Goal: Information Seeking & Learning: Learn about a topic

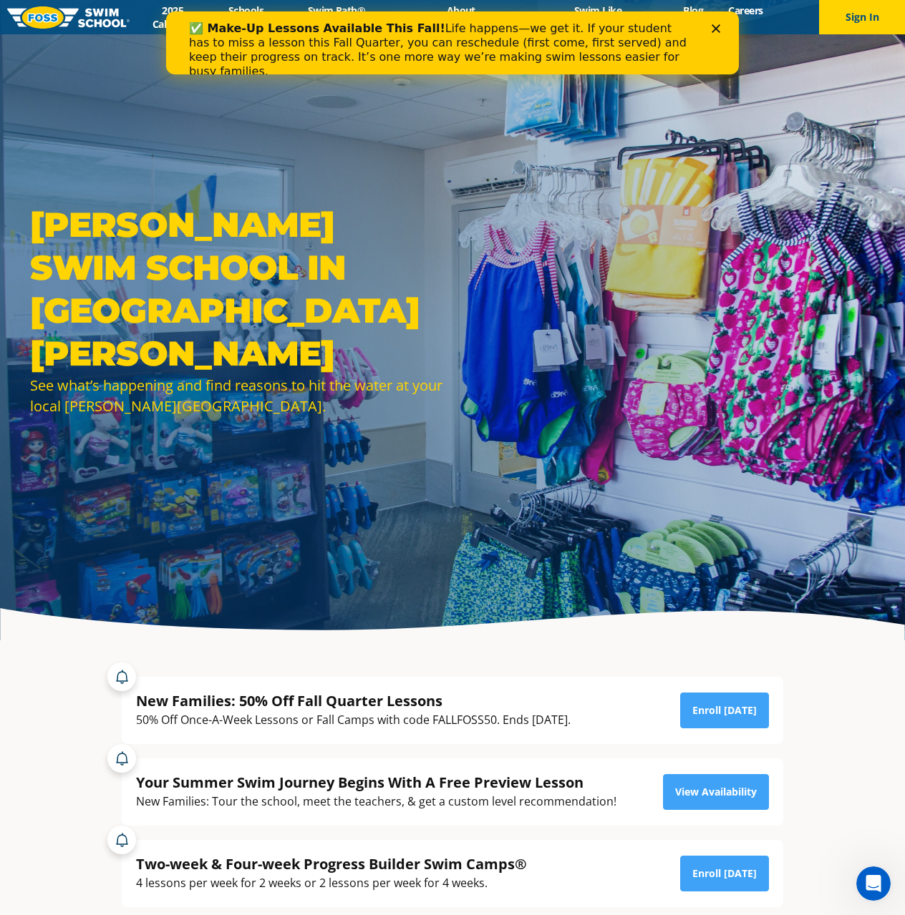
click at [714, 30] on polygon "Close" at bounding box center [715, 28] width 9 height 9
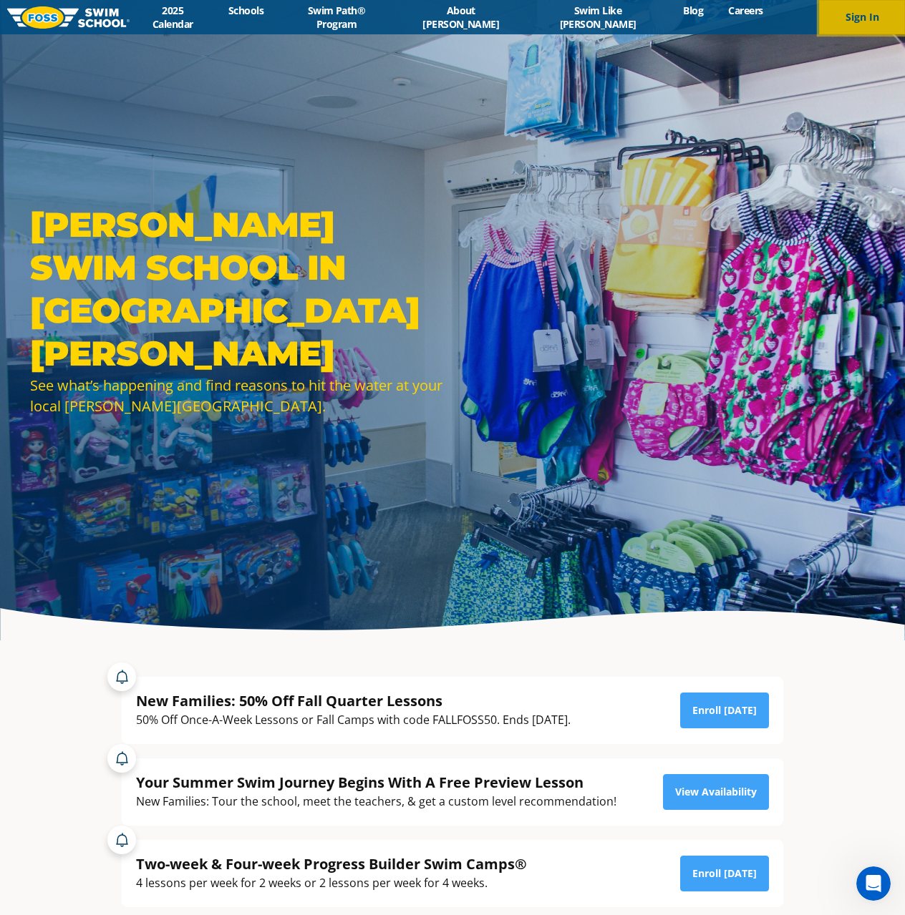
click at [855, 19] on button "Sign In" at bounding box center [862, 17] width 86 height 34
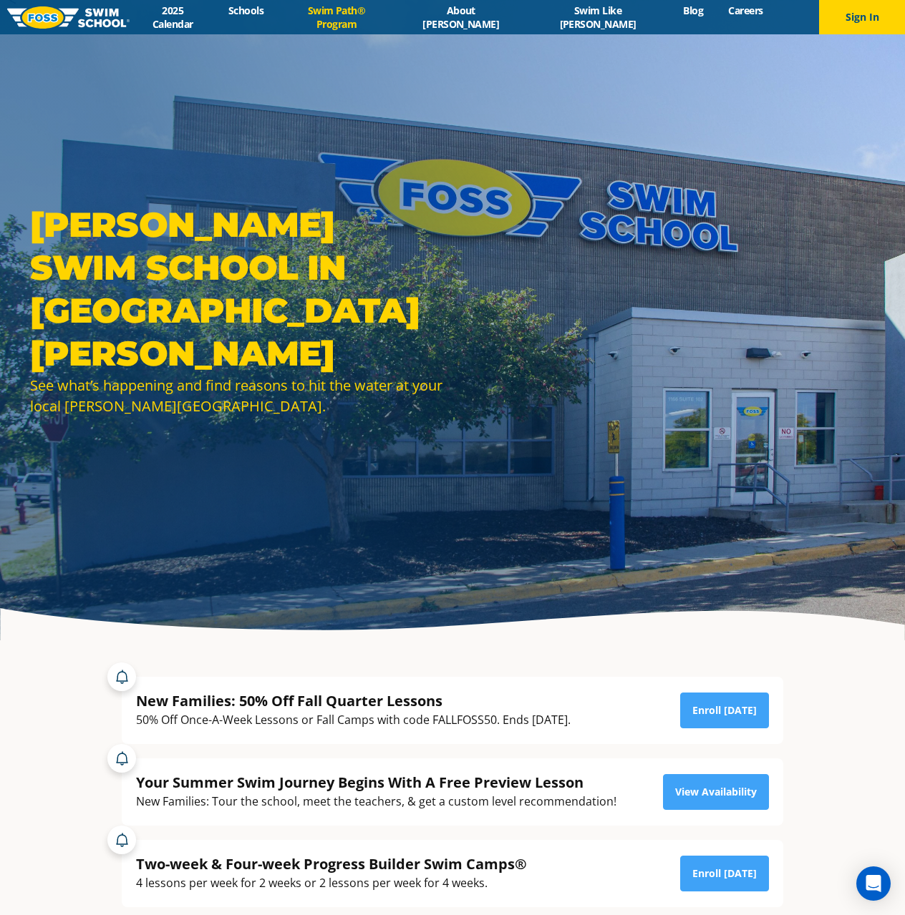
click at [397, 22] on link "Swim Path® Program" at bounding box center [336, 17] width 121 height 27
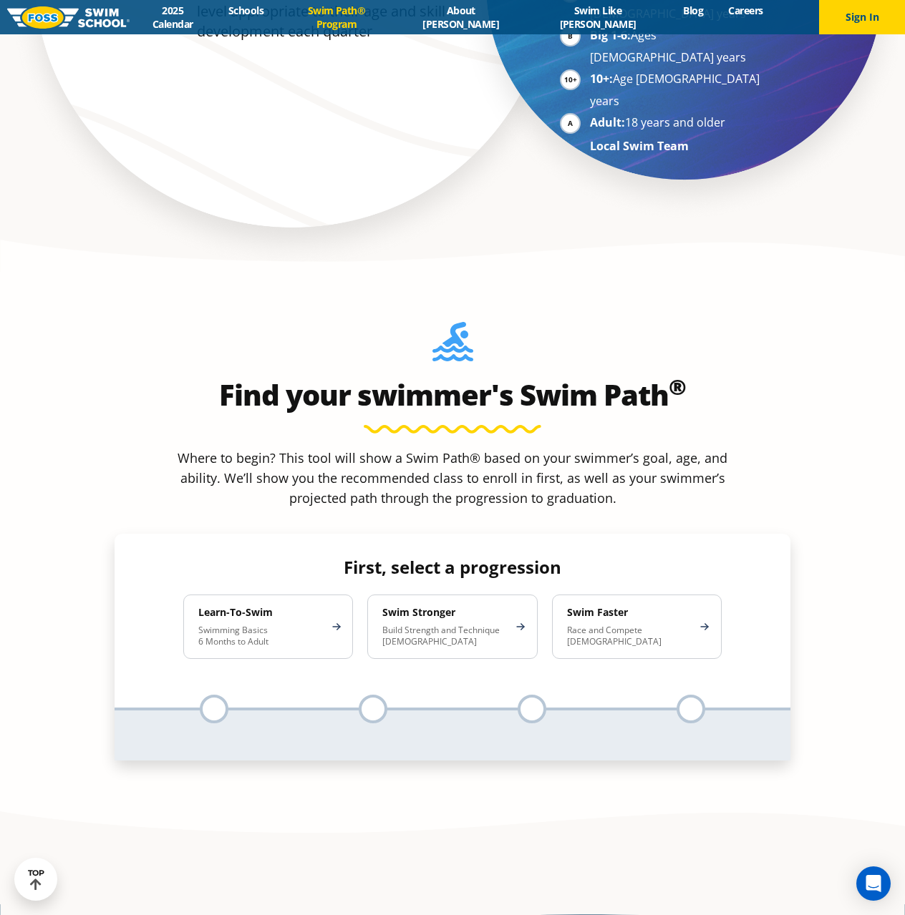
scroll to position [1288, 0]
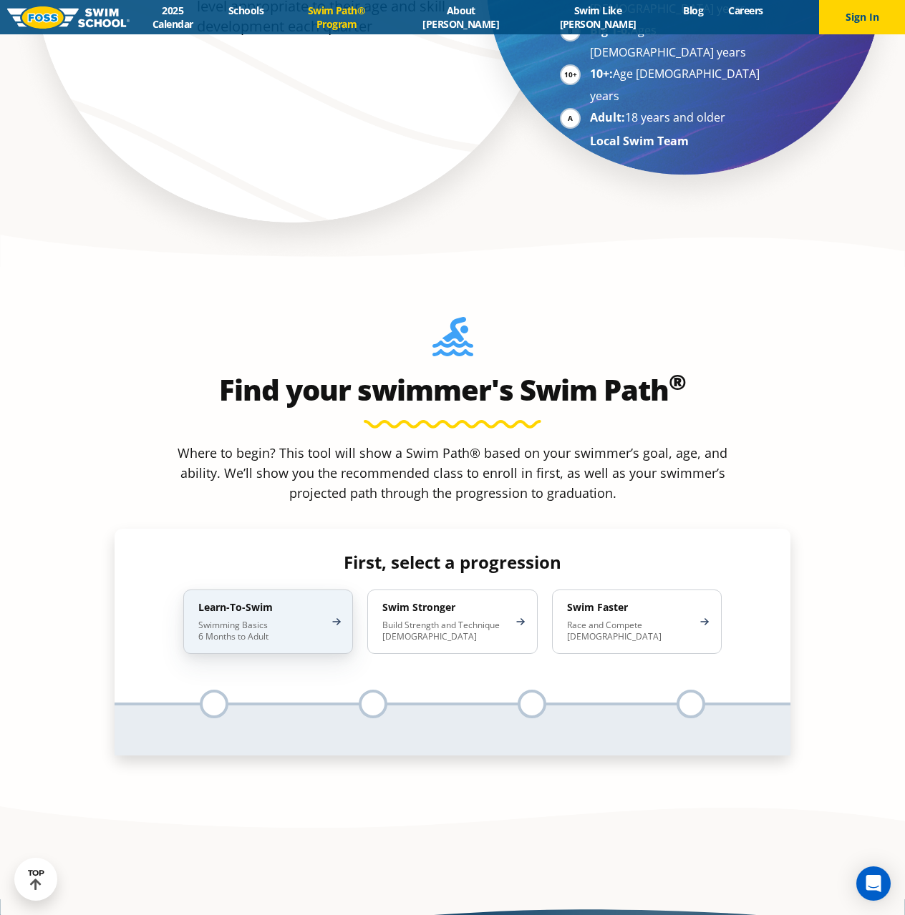
click at [273, 601] on h4 "Learn-To-Swim" at bounding box center [260, 607] width 125 height 13
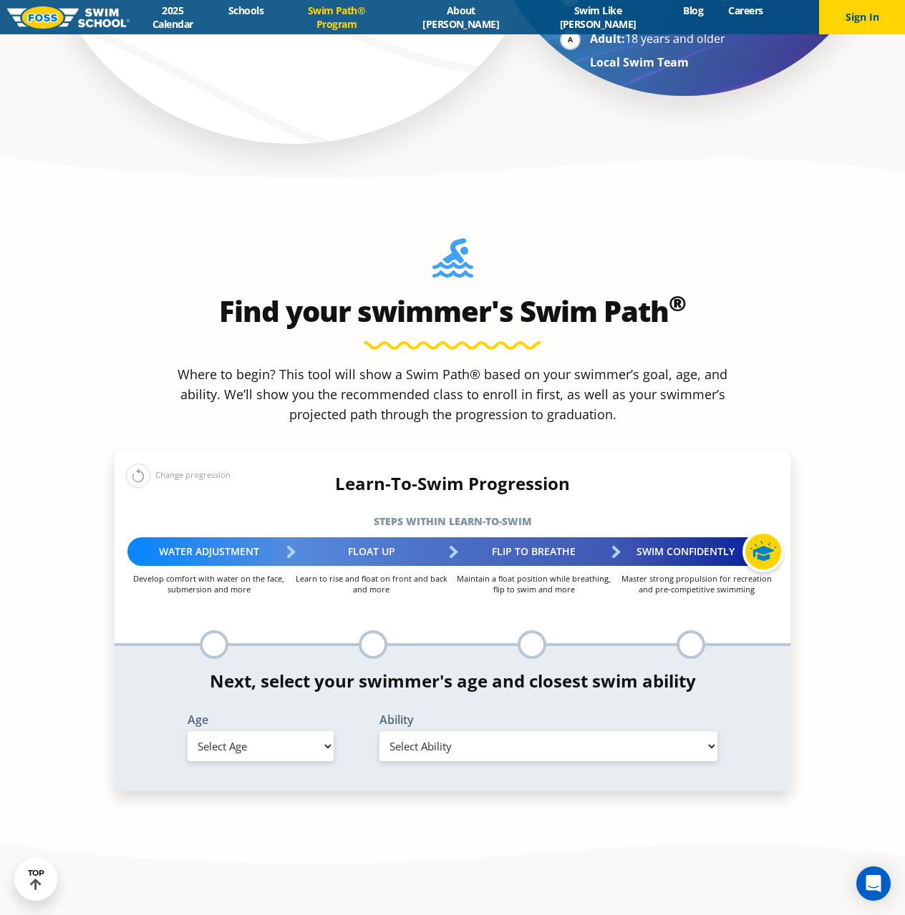
scroll to position [1432, 0]
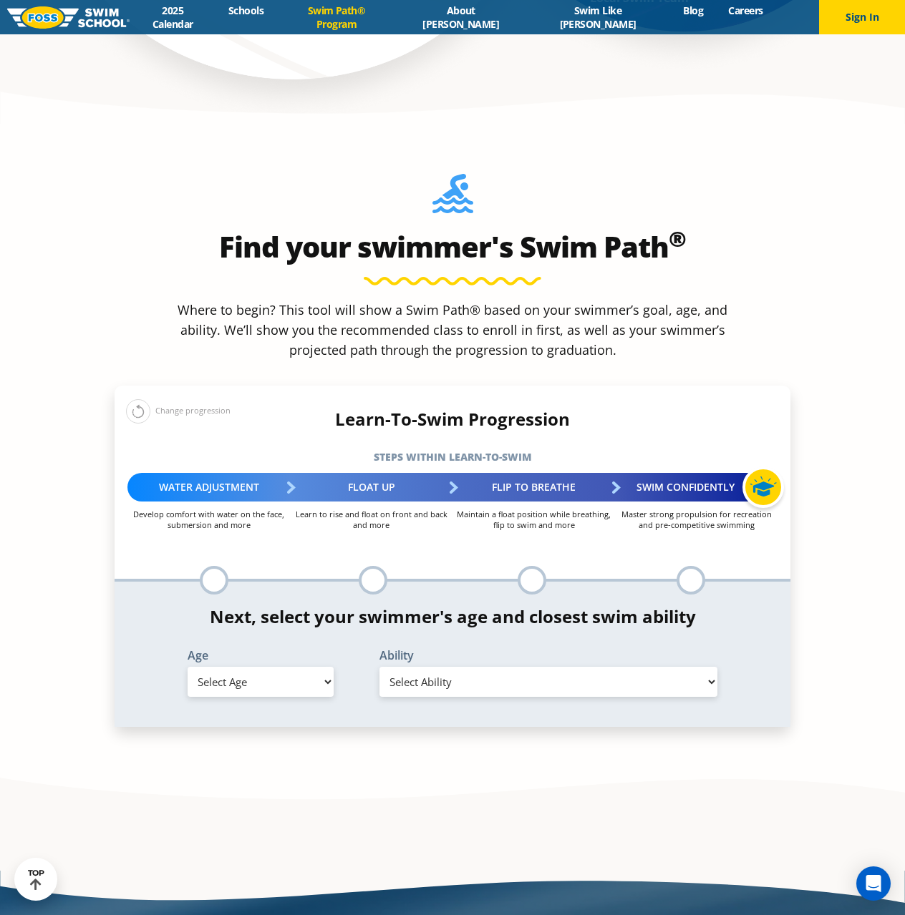
click at [262, 667] on select "Select Age 6 months - 1 year 1 year 2 years 3 years 4 years 5 years 6 years 7 y…" at bounding box center [261, 682] width 146 height 30
select select "5-years"
click at [188, 667] on select "Select Age 6 months - 1 year 1 year 2 years 3 years 4 years 5 years 6 years 7 y…" at bounding box center [261, 682] width 146 height 30
click at [460, 667] on select "Select Ability First in-water experience When in the water, reliant on a life j…" at bounding box center [548, 682] width 338 height 30
click at [379, 667] on select "Select Ability First in-water experience When in the water, reliant on a life j…" at bounding box center [548, 682] width 338 height 30
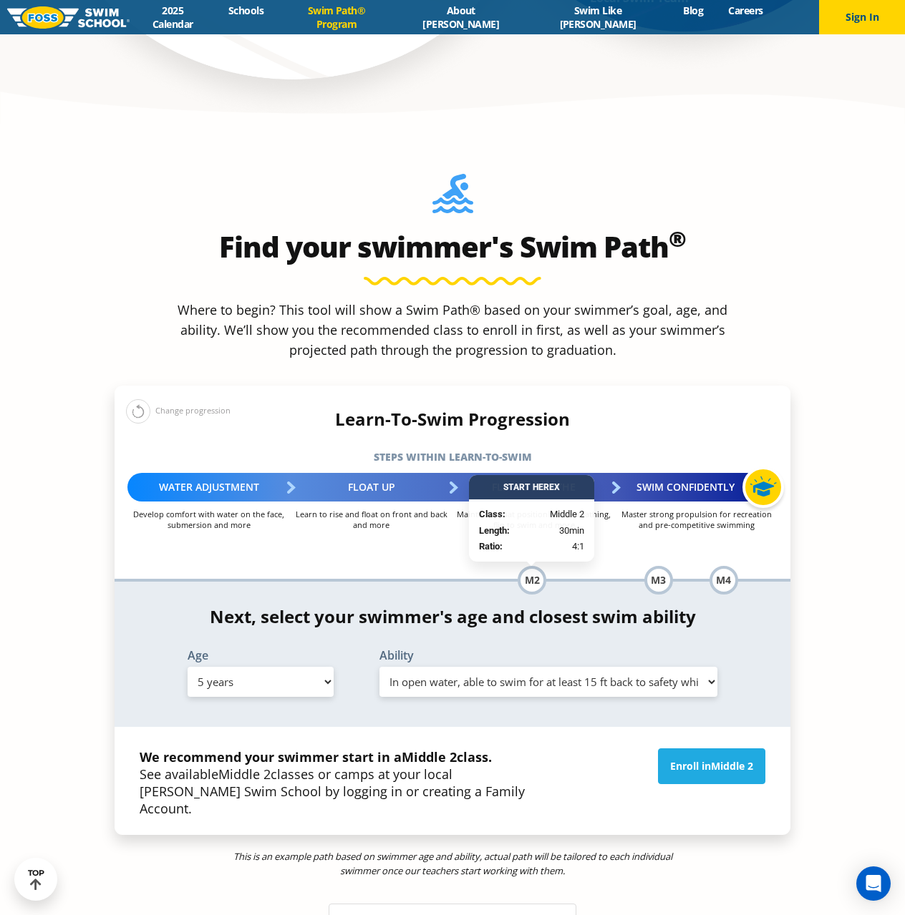
click at [405, 667] on select "Select Ability First in-water experience When in the water, reliant on a life j…" at bounding box center [548, 682] width 338 height 30
select select "5-years-uncomfortable-putting-face-in-the-water-andor-getting-water-on-ears-whi…"
click at [379, 667] on select "Select Ability First in-water experience When in the water, reliant on a life j…" at bounding box center [548, 682] width 338 height 30
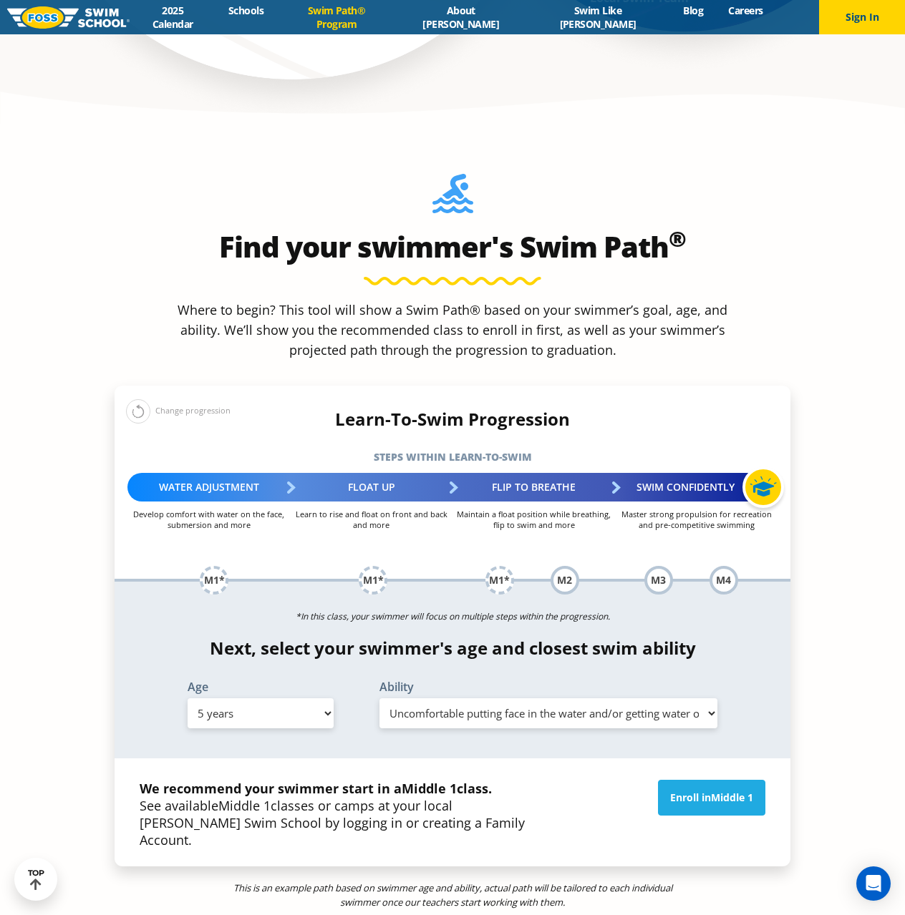
click at [288, 699] on select "Select Age [DEMOGRAPHIC_DATA] months - 1 year 1 year 2 years 3 years 4 years 5 …" at bounding box center [261, 714] width 146 height 30
select select "6-years"
click at [188, 699] on select "Select Age [DEMOGRAPHIC_DATA] months - 1 year 1 year 2 years 3 years 4 years 5 …" at bounding box center [261, 714] width 146 height 30
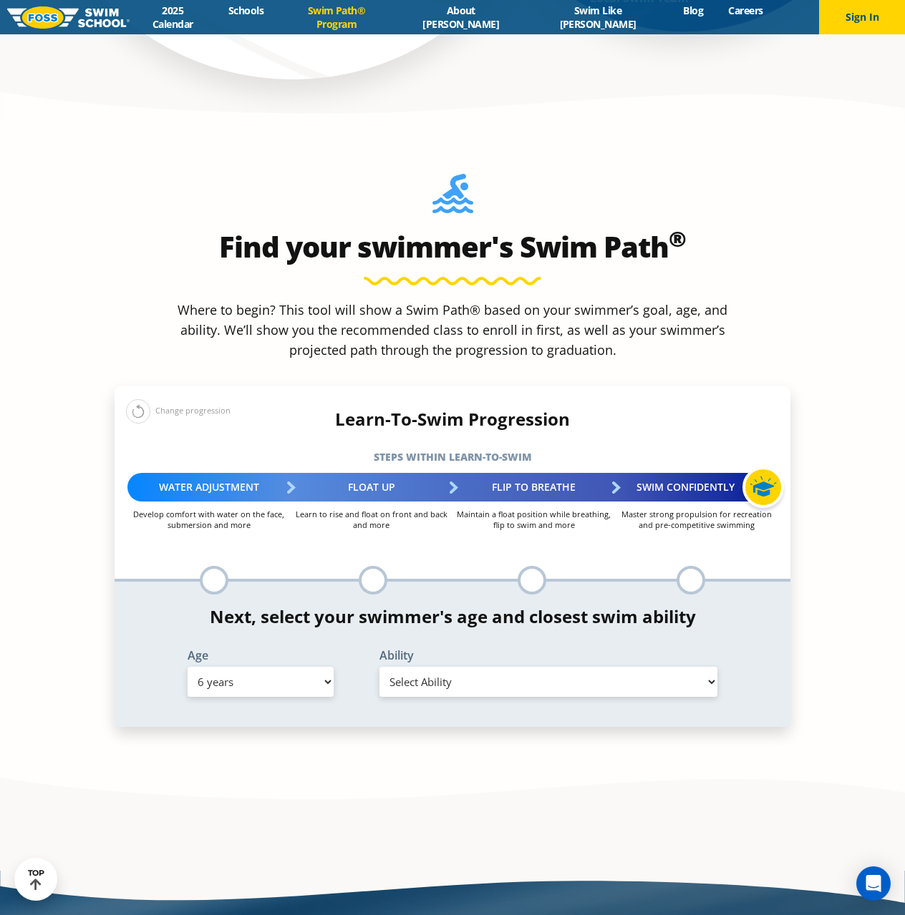
click at [444, 667] on select "Select Ability First in-water experience When in the water, reliant on a life j…" at bounding box center [548, 682] width 338 height 30
click at [379, 667] on select "Select Ability First in-water experience When in the water, reliant on a life j…" at bounding box center [548, 682] width 338 height 30
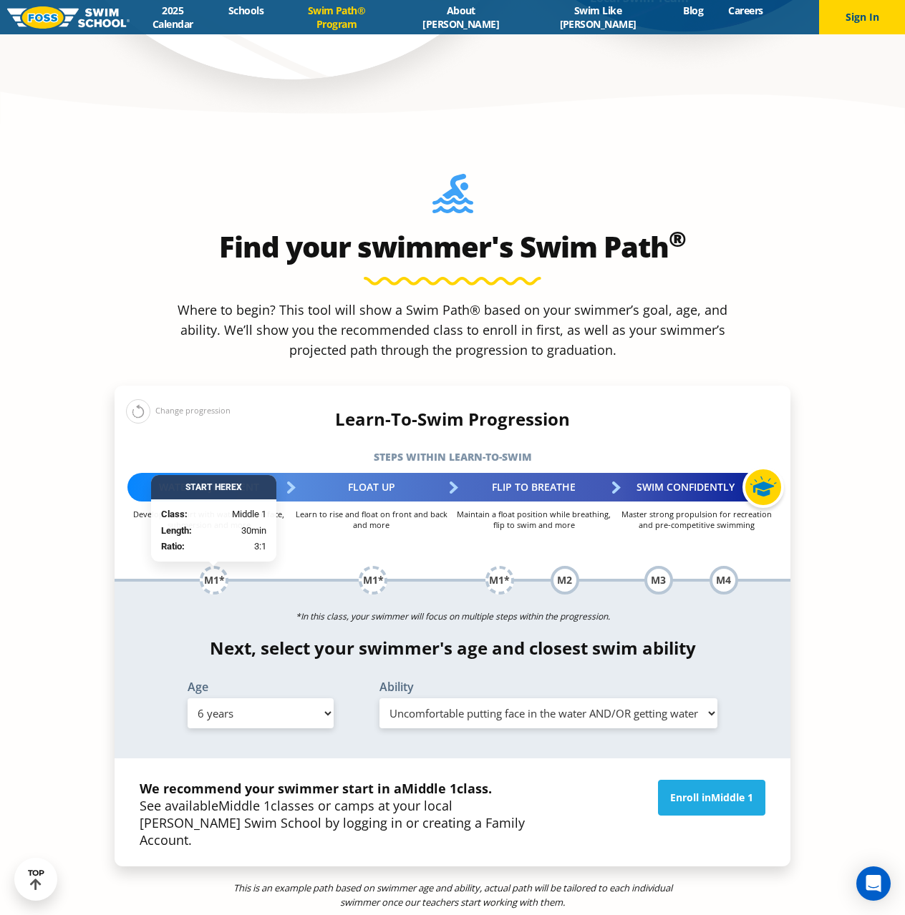
click at [455, 699] on select "Select Ability First in-water experience When in the water, reliant on a life j…" at bounding box center [548, 714] width 338 height 30
click at [379, 699] on select "Select Ability First in-water experience When in the water, reliant on a life j…" at bounding box center [548, 714] width 338 height 30
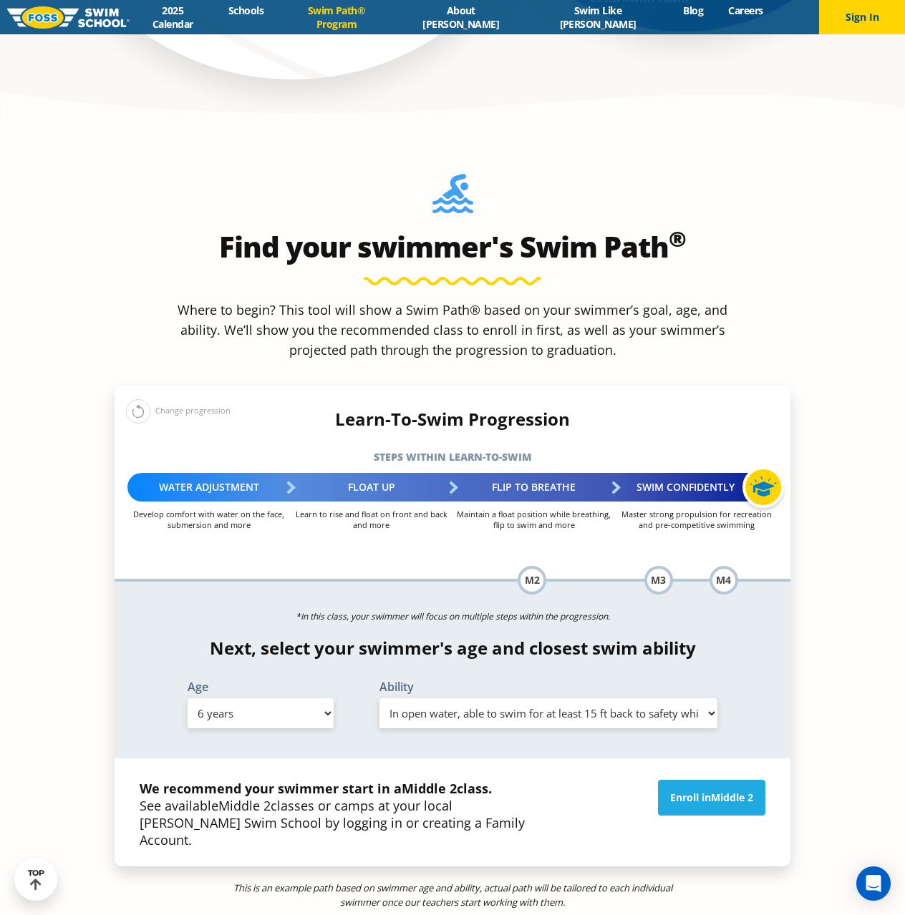
click at [443, 699] on select "Select Ability First in-water experience When in the water, reliant on a life j…" at bounding box center [548, 714] width 338 height 30
select select "6-years-uncomfortable-putting-face-in-the-water-andor-getting-water-on-ears-whi…"
click at [379, 699] on select "Select Ability First in-water experience When in the water, reliant on a life j…" at bounding box center [548, 714] width 338 height 30
click at [558, 566] on div "M2" at bounding box center [564, 580] width 29 height 29
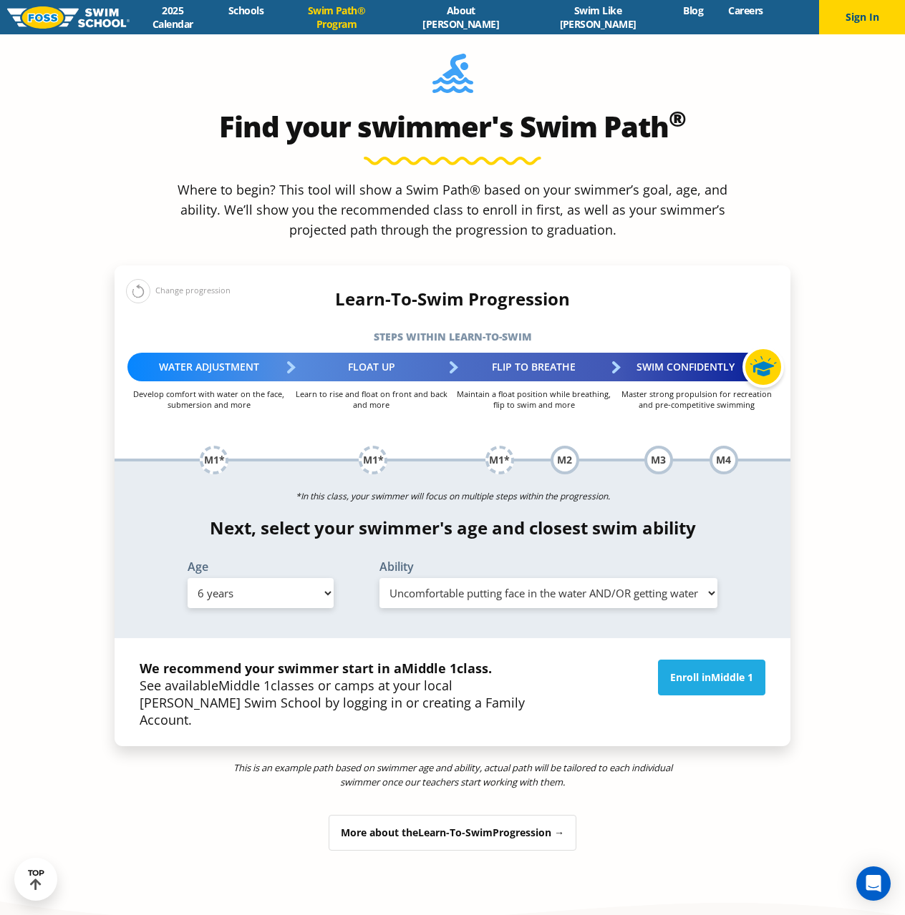
scroll to position [1575, 0]
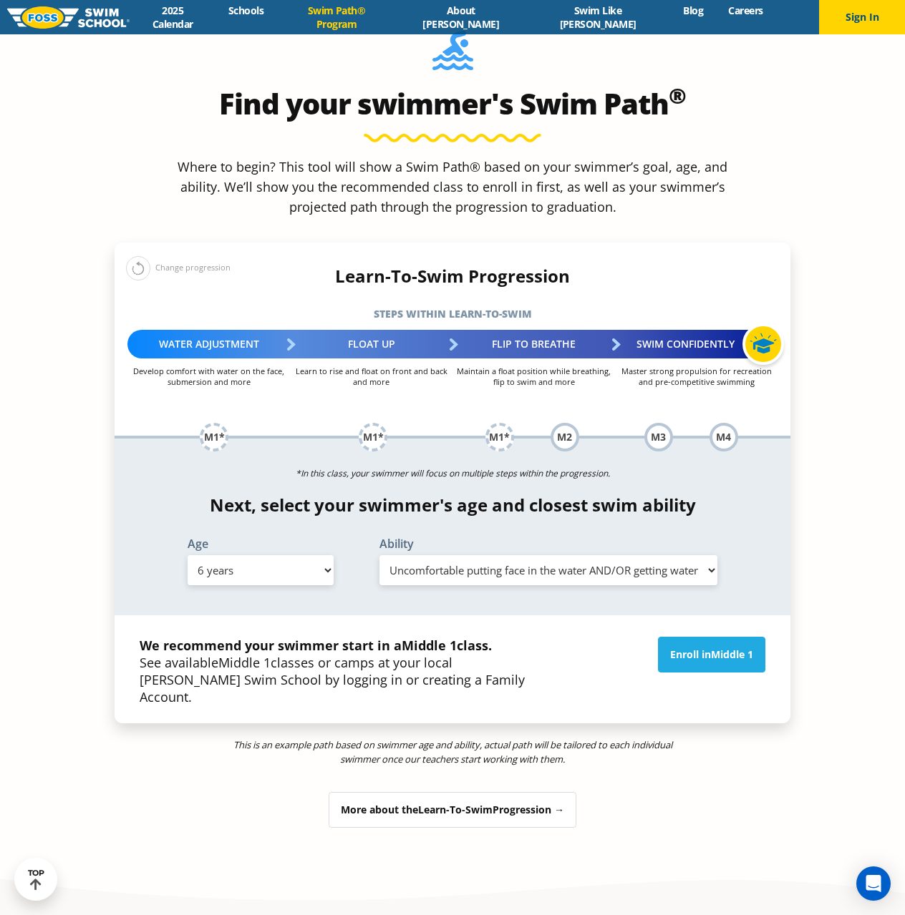
drag, startPoint x: 507, startPoint y: 684, endPoint x: 434, endPoint y: 689, distance: 73.9
click at [434, 792] on div "More about the Learn-To-Swim Progression →" at bounding box center [453, 810] width 248 height 36
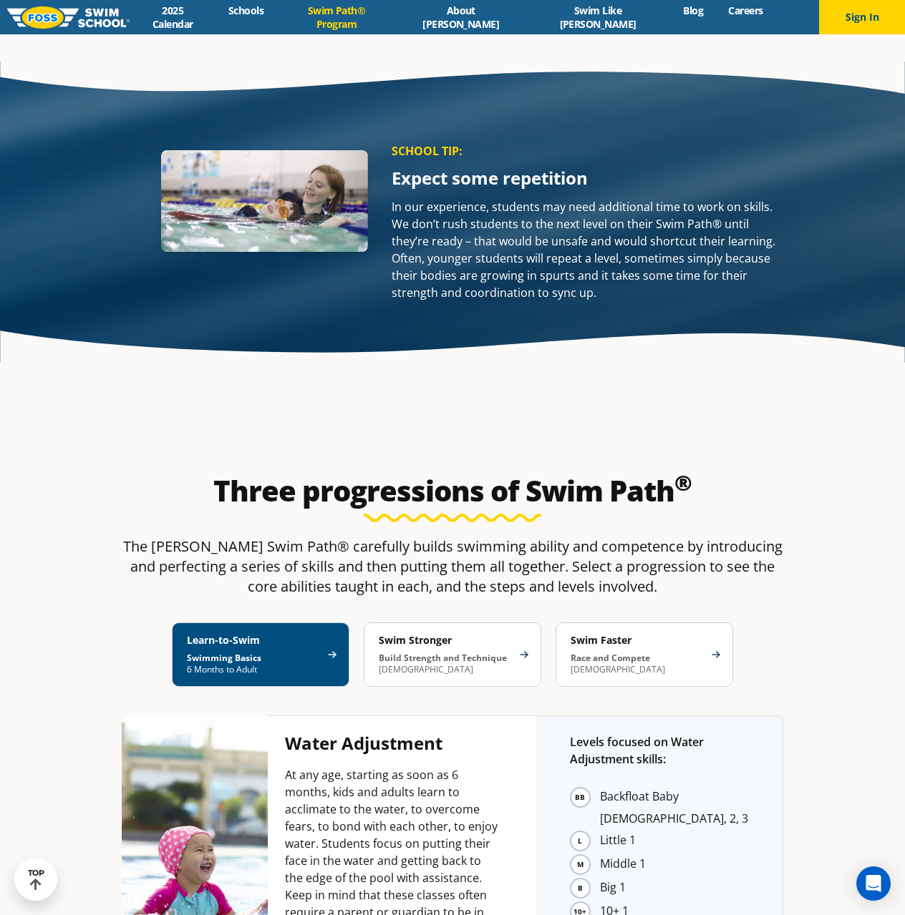
scroll to position [2437, 0]
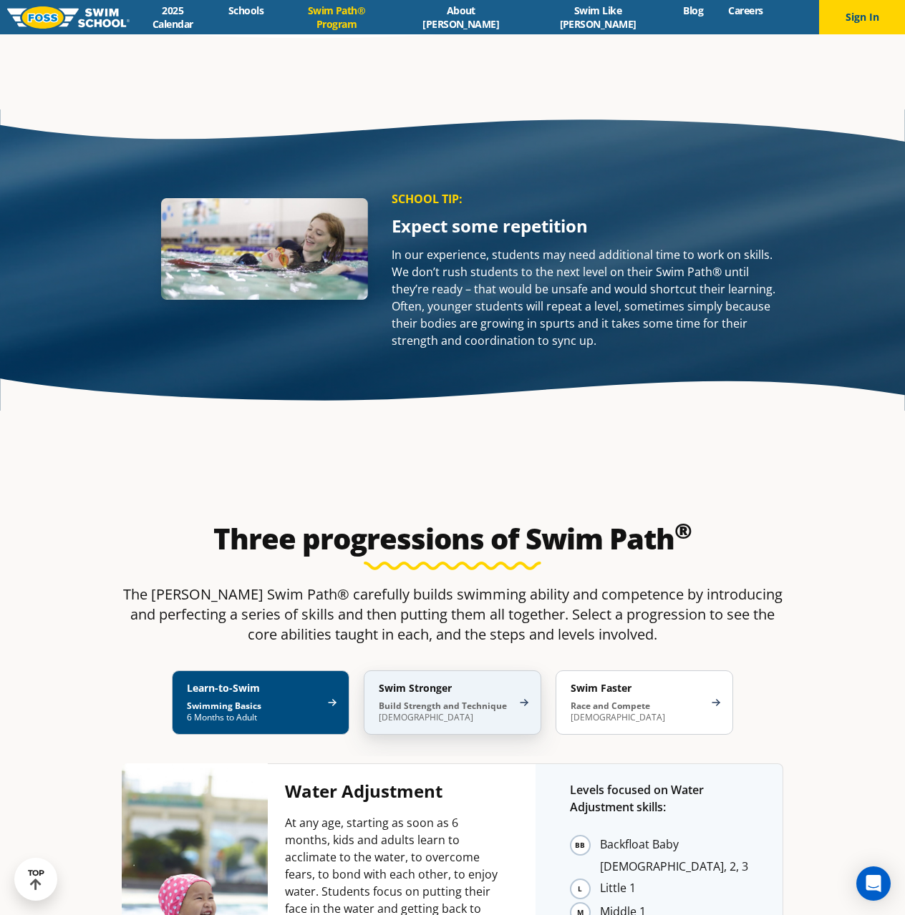
click at [487, 700] on strong "Build Strength and Technique" at bounding box center [443, 706] width 128 height 12
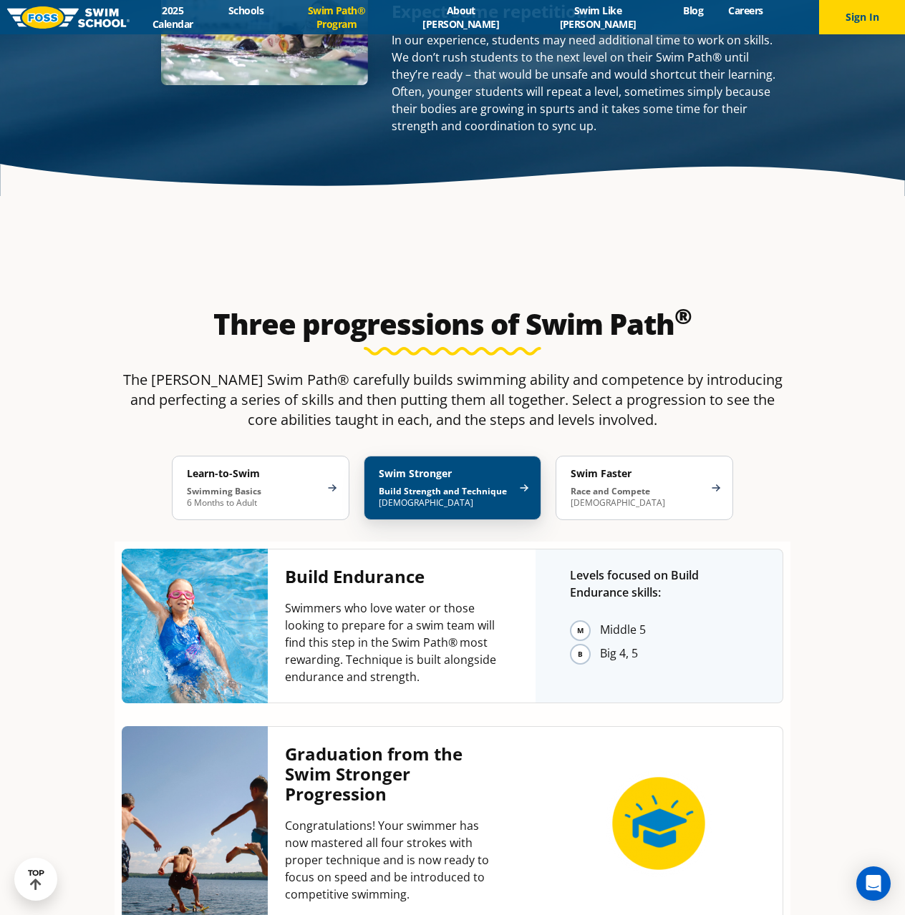
scroll to position [2724, 0]
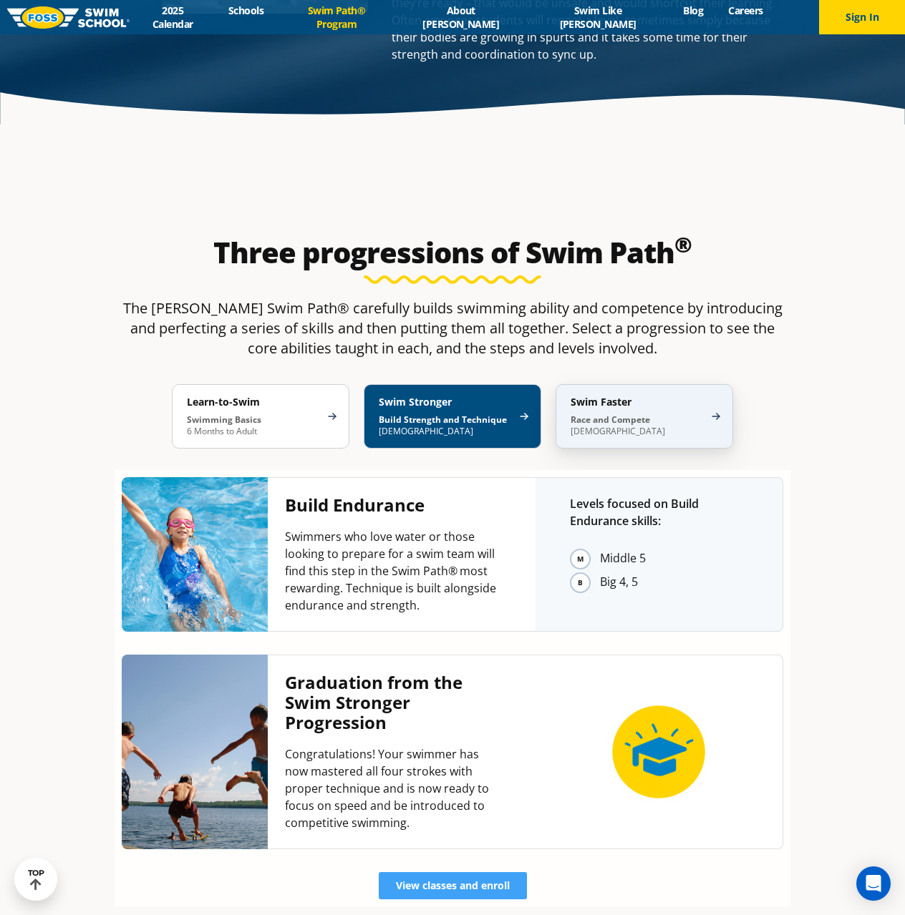
click at [591, 414] on p "Race and Compete 8-17 Years Old" at bounding box center [636, 425] width 133 height 23
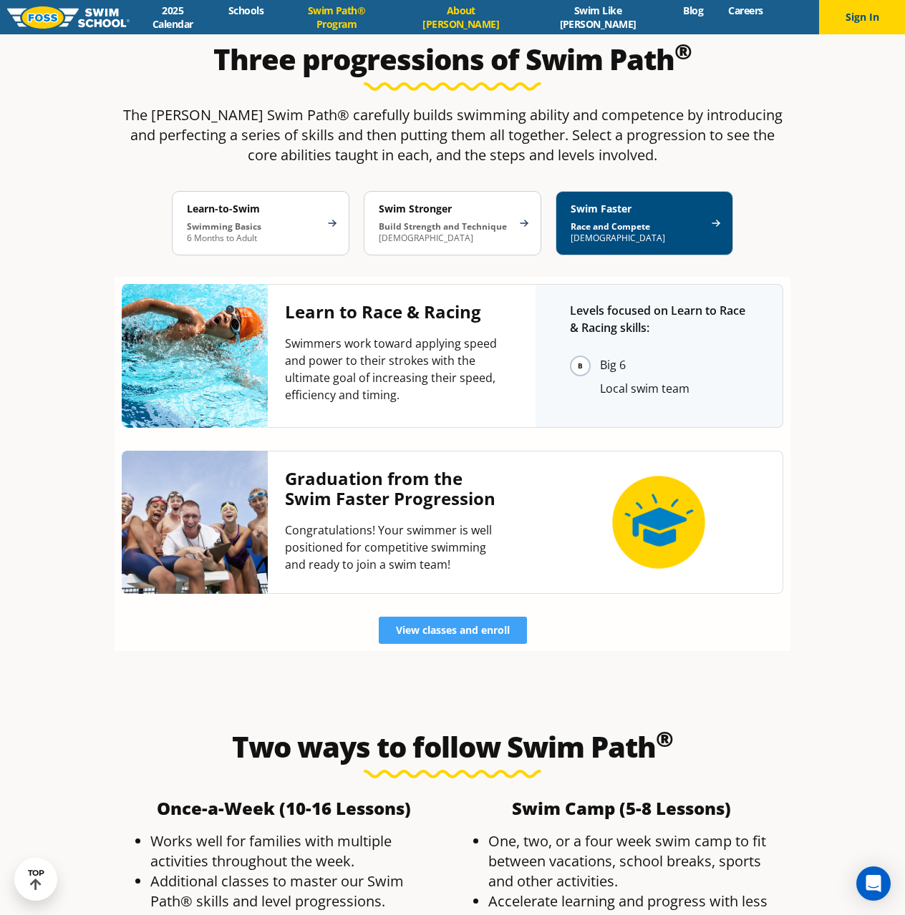
scroll to position [2867, 0]
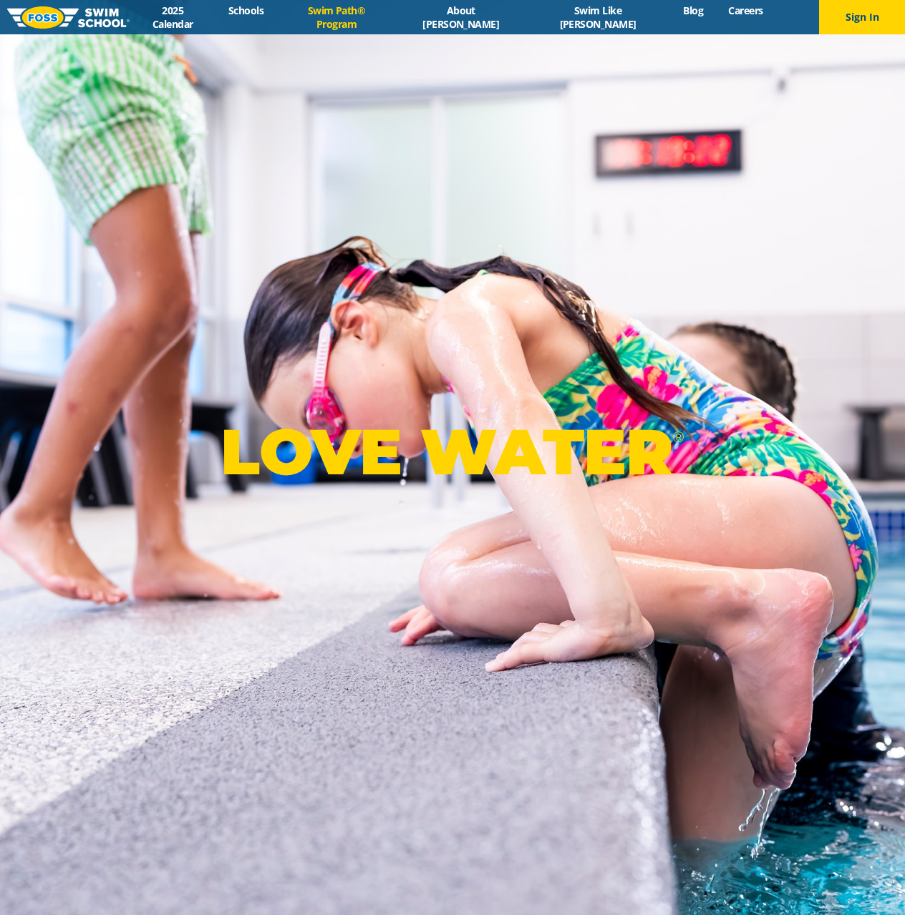
click at [381, 20] on link "Swim Path® Program" at bounding box center [336, 17] width 121 height 27
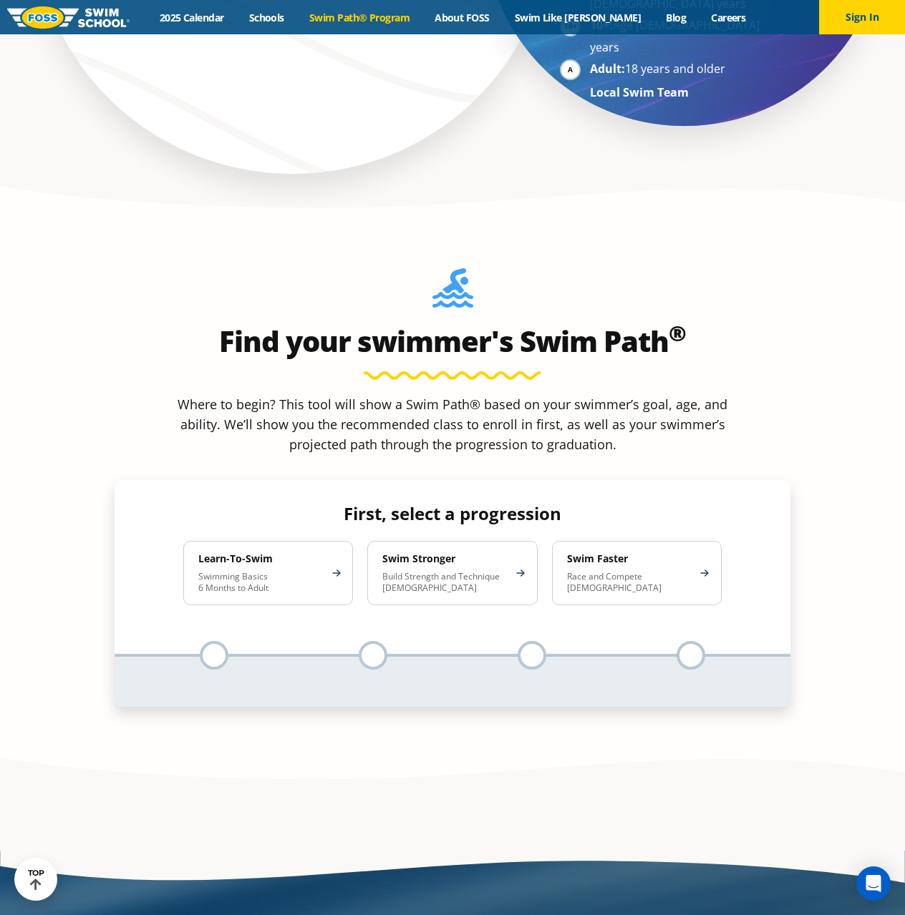
scroll to position [1360, 0]
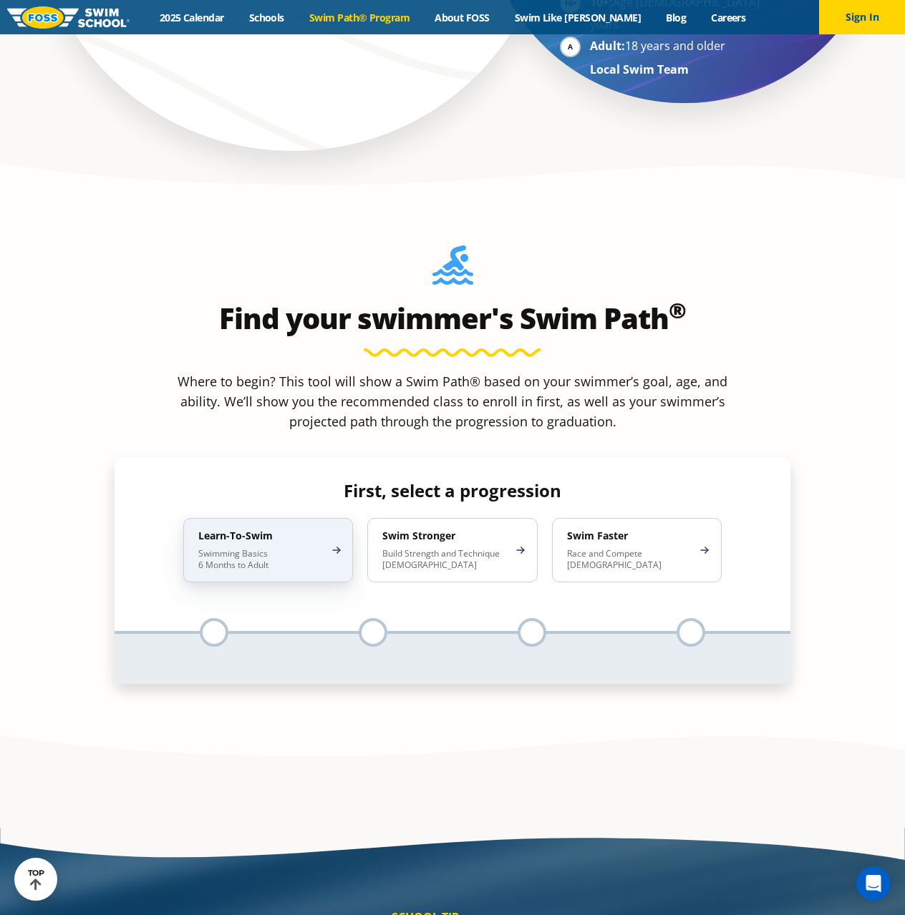
click at [285, 548] on p "Swimming Basics 6 Months to Adult" at bounding box center [260, 559] width 125 height 23
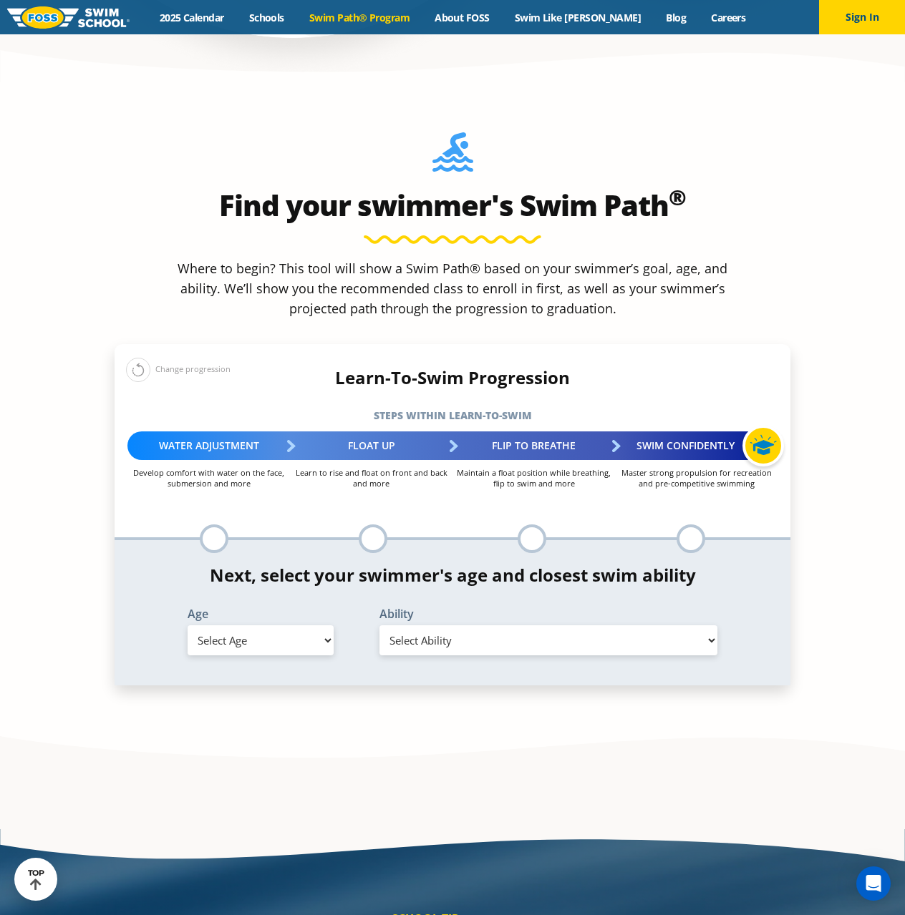
scroll to position [1503, 0]
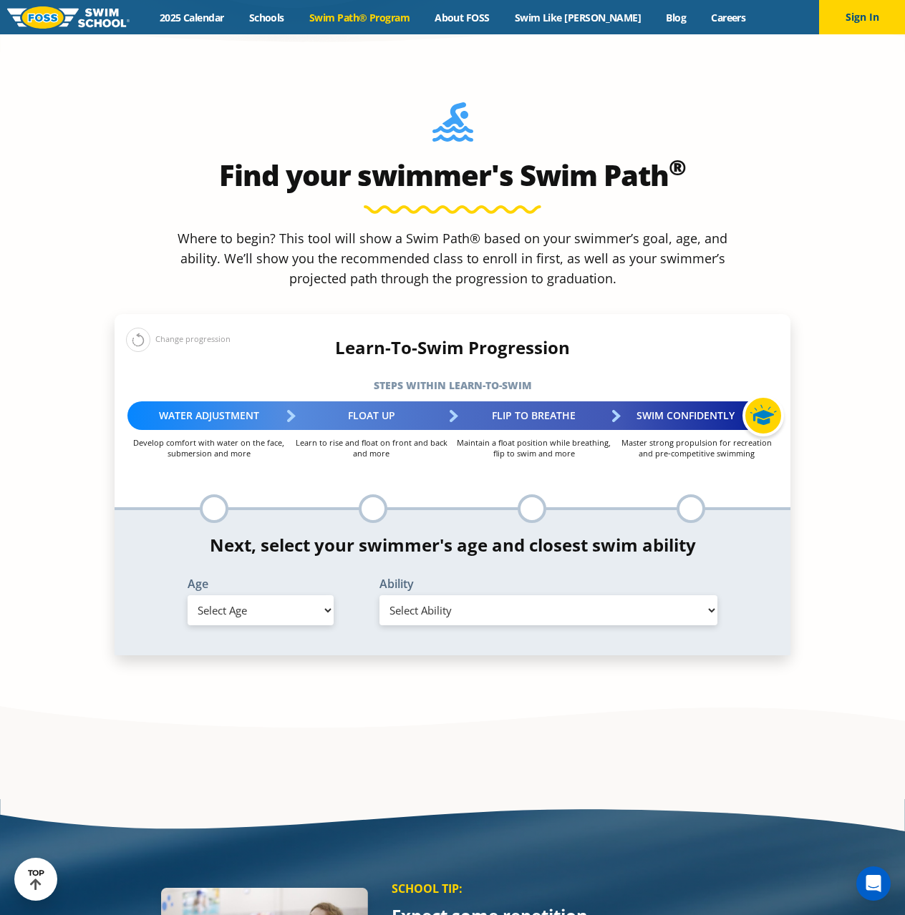
click at [279, 596] on select "Select Age [DEMOGRAPHIC_DATA] months - 1 year 1 year 2 years 3 years 4 years 5 …" at bounding box center [261, 611] width 146 height 30
select select "5-years"
click at [188, 596] on select "Select Age [DEMOGRAPHIC_DATA] months - 1 year 1 year 2 years 3 years 4 years 5 …" at bounding box center [261, 611] width 146 height 30
click at [482, 596] on select "Select Ability First in-water experience When in the water, reliant on a life j…" at bounding box center [548, 611] width 338 height 30
select select "5-years-first-in-water-experience"
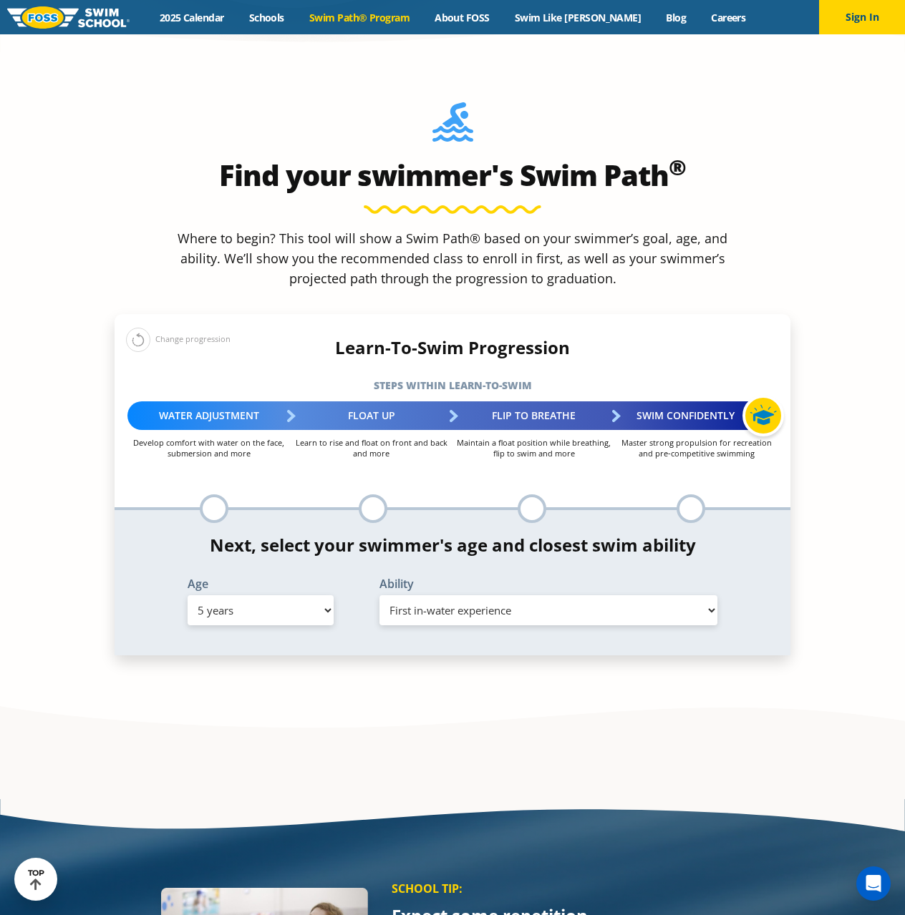
click at [379, 596] on select "Select Ability First in-water experience When in the water, reliant on a life j…" at bounding box center [548, 611] width 338 height 30
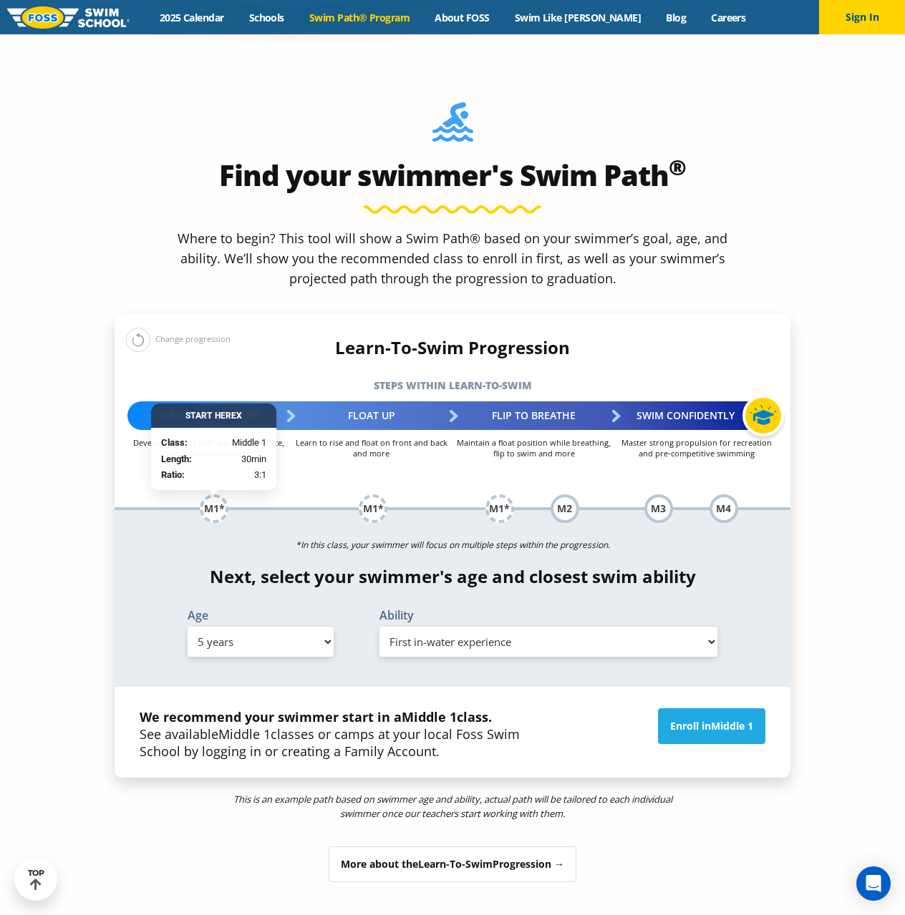
click at [302, 510] on div "*In this class, your swimmer will focus on multiple steps within the progressio…" at bounding box center [453, 598] width 676 height 177
click at [268, 627] on select "Select Age [DEMOGRAPHIC_DATA] months - 1 year 1 year 2 years 3 years 4 years 5 …" at bounding box center [261, 642] width 146 height 30
select select "4-years"
click at [188, 627] on select "Select Age [DEMOGRAPHIC_DATA] months - 1 year 1 year 2 years 3 years 4 years 5 …" at bounding box center [261, 642] width 146 height 30
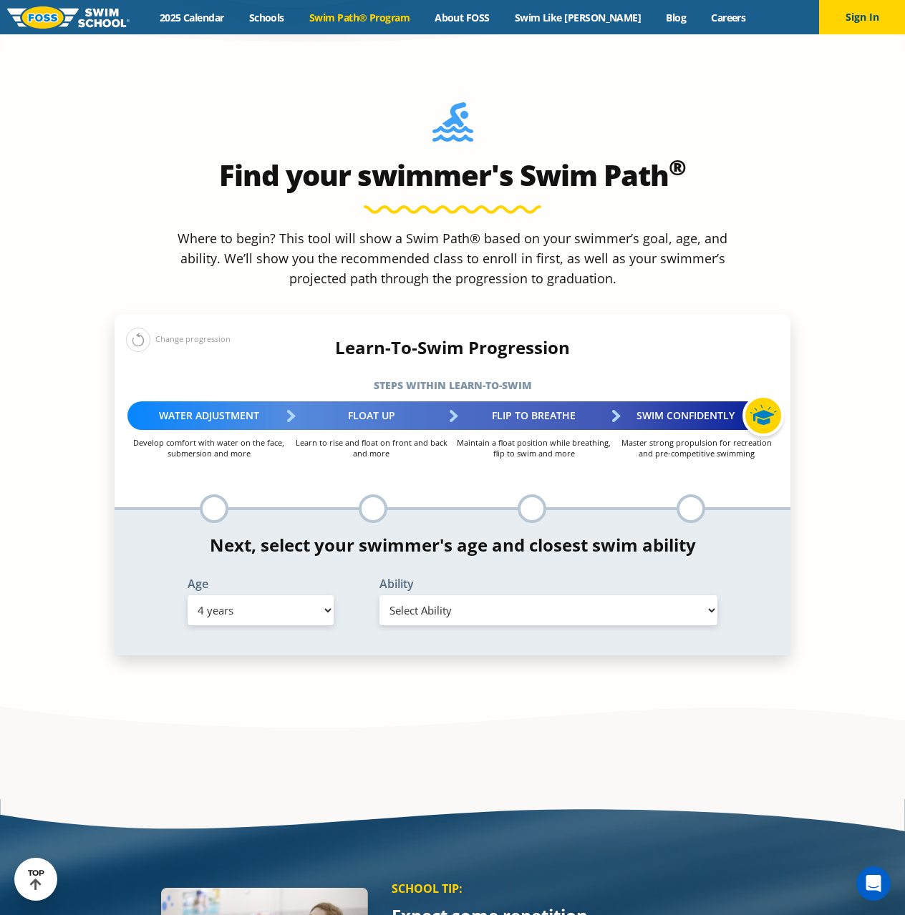
click at [575, 596] on select "Select Ability First in-water experience When in the water, reliant on a life j…" at bounding box center [548, 611] width 338 height 30
select select "4-years-first-in-water-experience"
click at [379, 596] on select "Select Ability First in-water experience When in the water, reliant on a life j…" at bounding box center [548, 611] width 338 height 30
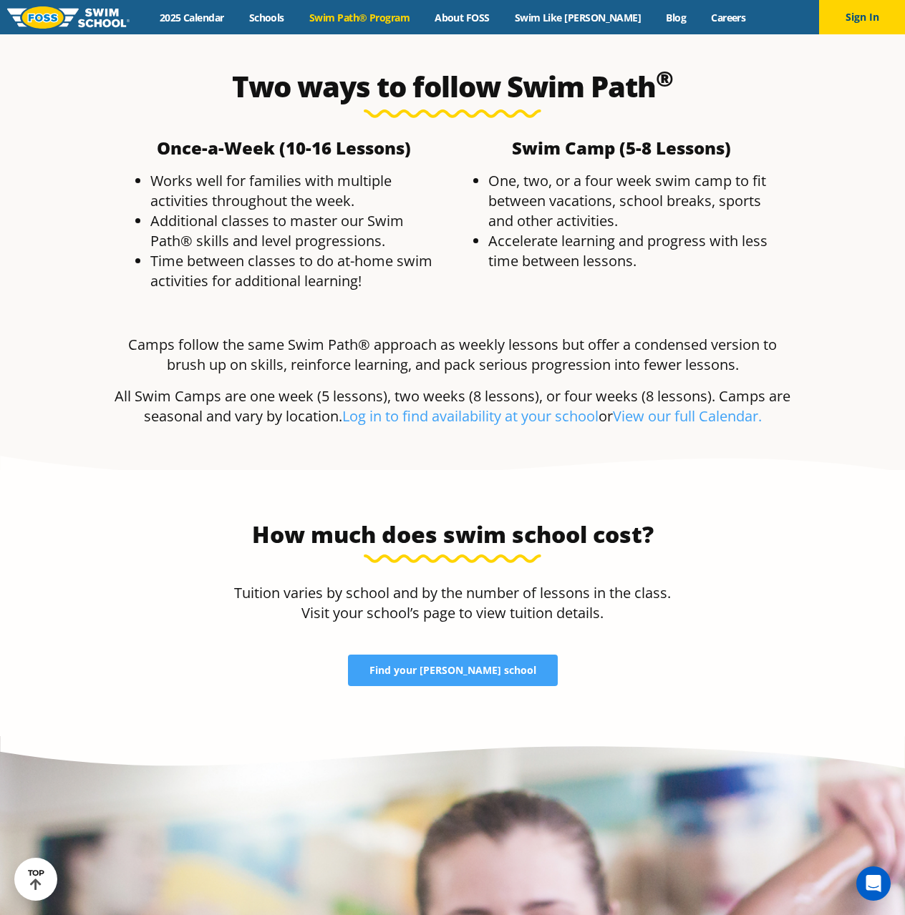
scroll to position [3184, 0]
